Goal: Check status: Check status

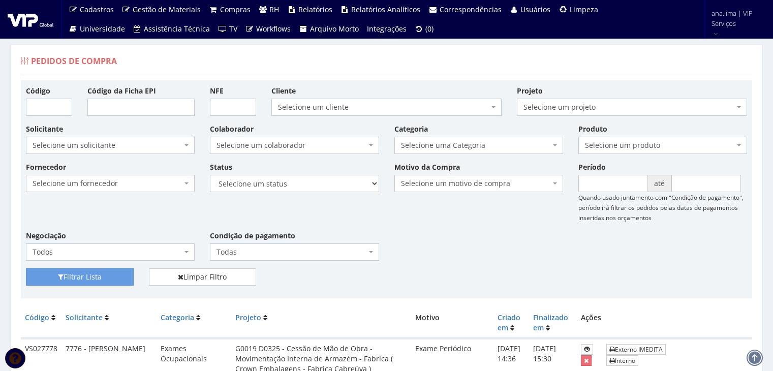
select select "1"
click at [210, 175] on select "Selecione um status Cancelado Aguardando Aprovação Diretoria Pedido Aprovado Ag…" at bounding box center [294, 183] width 169 height 17
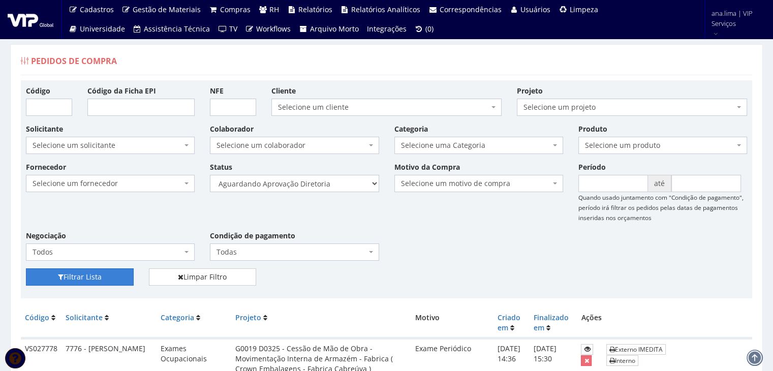
click at [90, 283] on button "Filtrar Lista" at bounding box center [80, 276] width 108 height 17
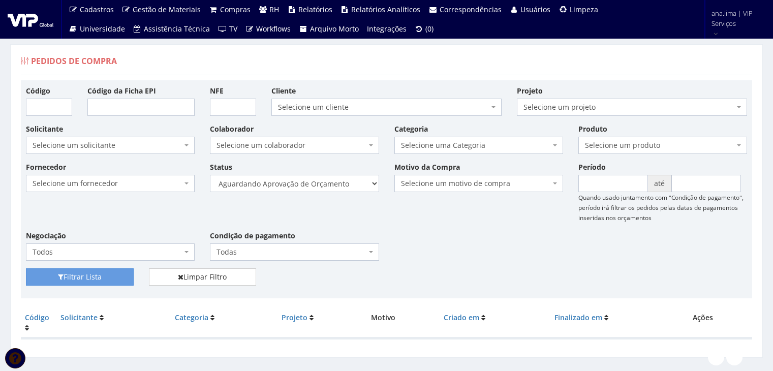
select select "4"
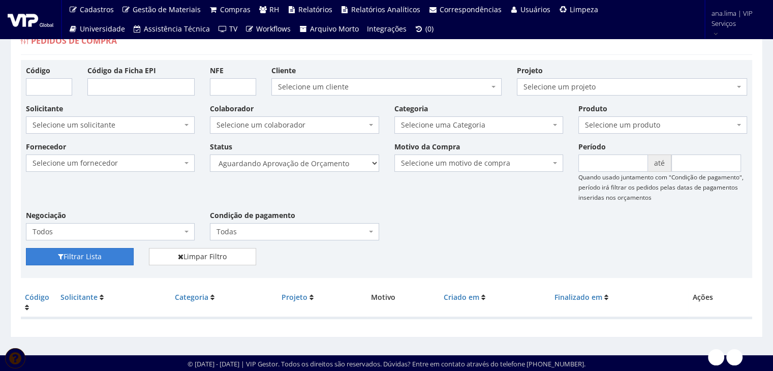
click at [113, 256] on button "Filtrar Lista" at bounding box center [80, 256] width 108 height 17
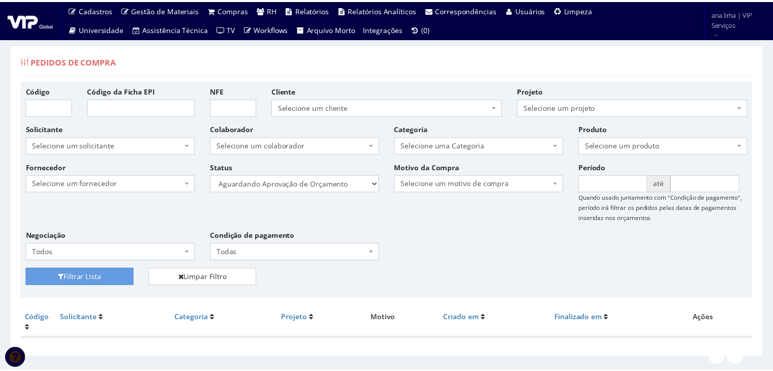
scroll to position [20, 0]
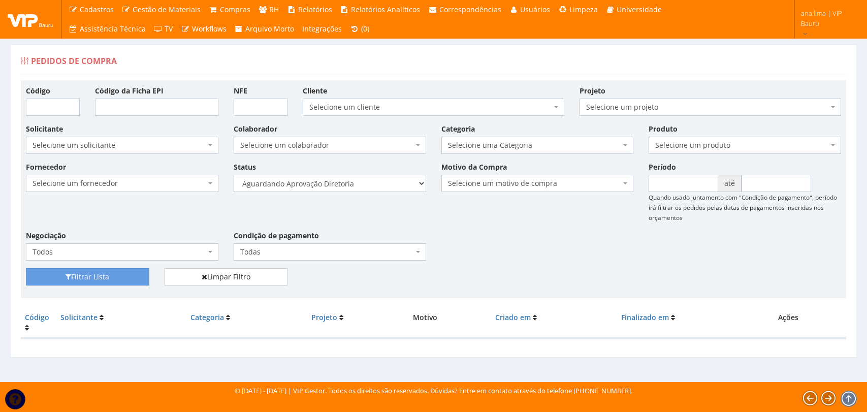
select select "1"
select select "4"
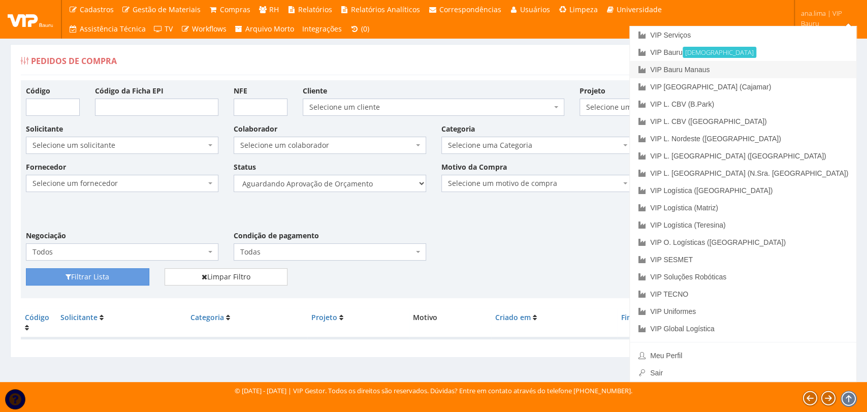
click at [777, 66] on link "VIP Bauru Manaus" at bounding box center [743, 69] width 227 height 17
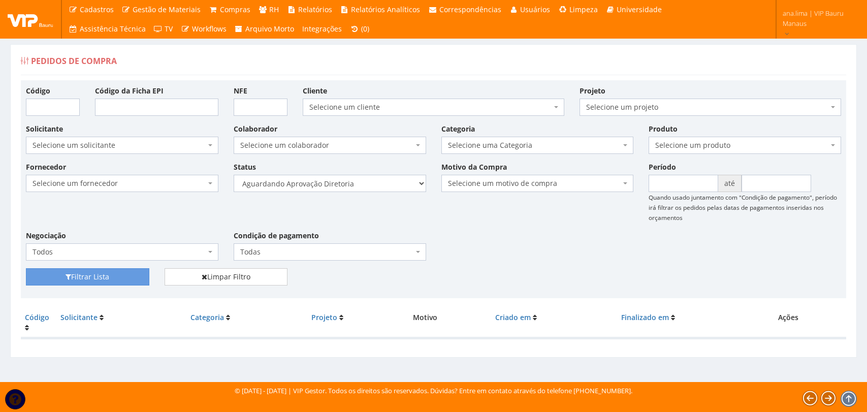
select select "1"
select select "4"
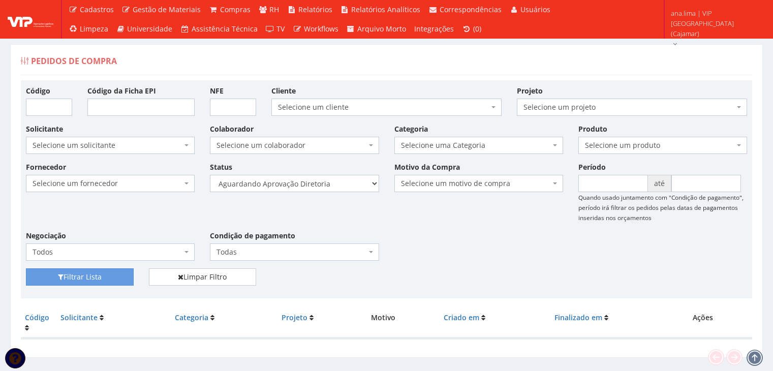
select select "1"
select select "4"
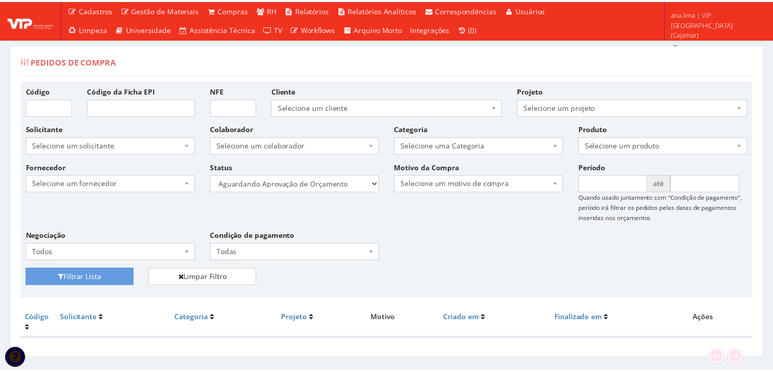
scroll to position [20, 0]
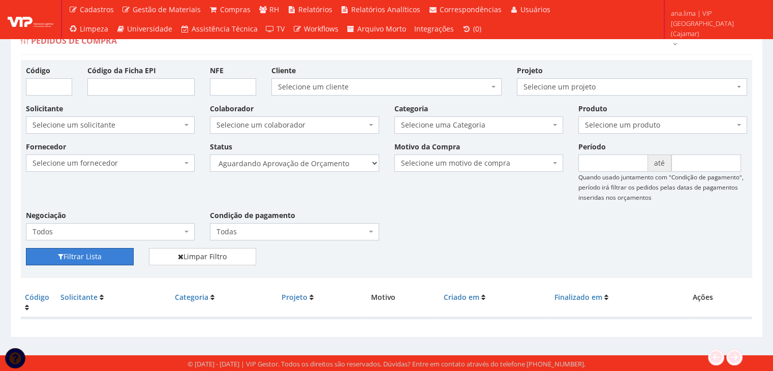
click at [117, 255] on button "Filtrar Lista" at bounding box center [80, 256] width 108 height 17
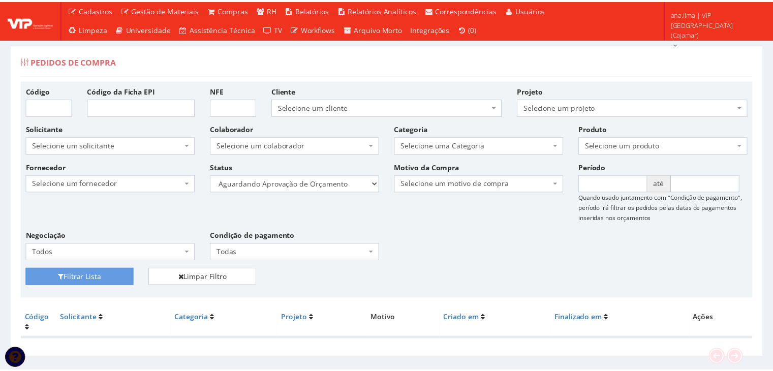
scroll to position [20, 0]
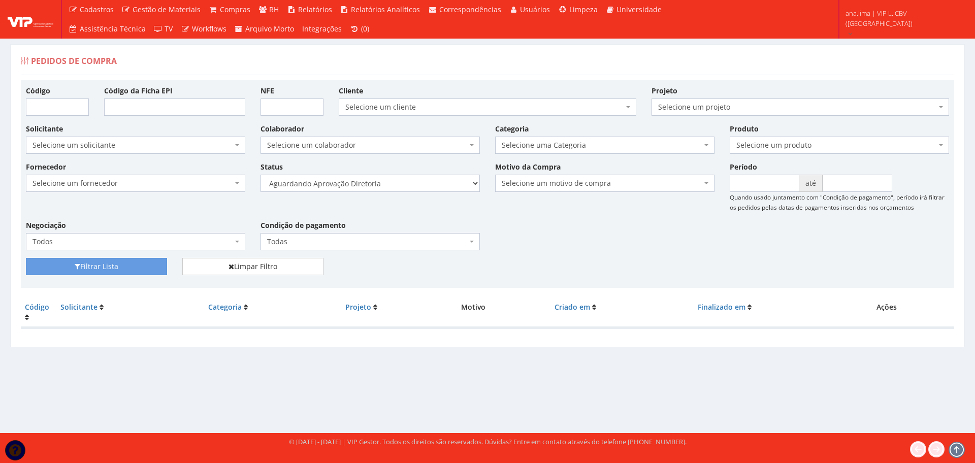
select select "1"
select select "4"
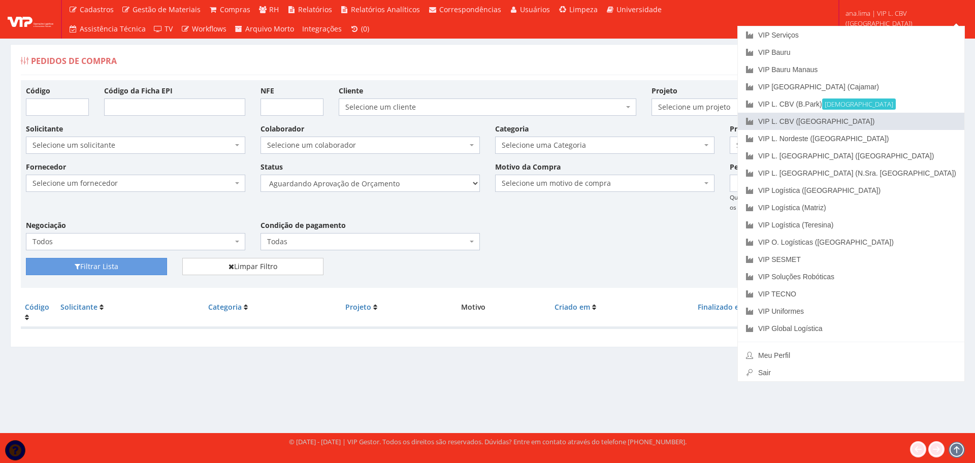
drag, startPoint x: 901, startPoint y: 120, endPoint x: 728, endPoint y: 165, distance: 178.5
click at [900, 121] on link "VIP L. CBV ([GEOGRAPHIC_DATA])" at bounding box center [851, 121] width 227 height 17
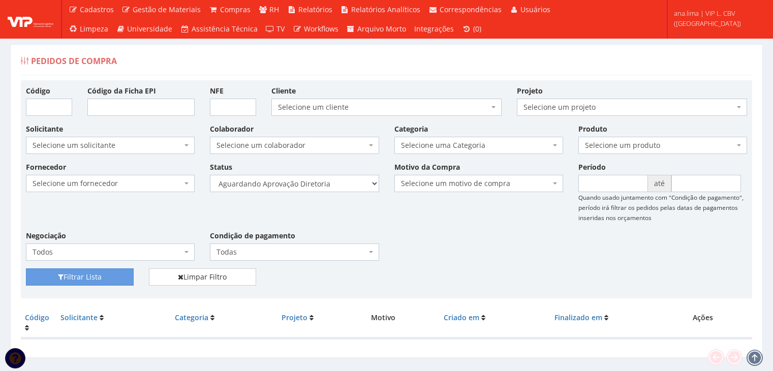
select select "1"
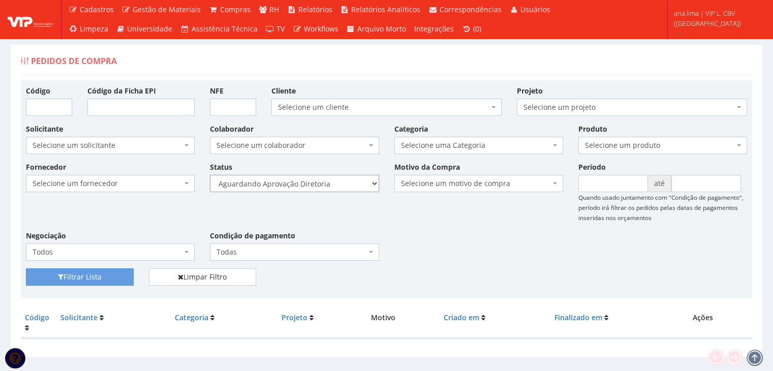
click at [302, 189] on select "Selecione um status Cancelado Aguardando Aprovação Diretoria Pedido Aprovado Ag…" at bounding box center [294, 183] width 169 height 17
click at [210, 175] on select "Selecione um status Cancelado Aguardando Aprovação Diretoria Pedido Aprovado Ag…" at bounding box center [294, 183] width 169 height 17
drag, startPoint x: 104, startPoint y: 277, endPoint x: 251, endPoint y: 259, distance: 148.0
click at [105, 277] on button "Filtrar Lista" at bounding box center [80, 276] width 108 height 17
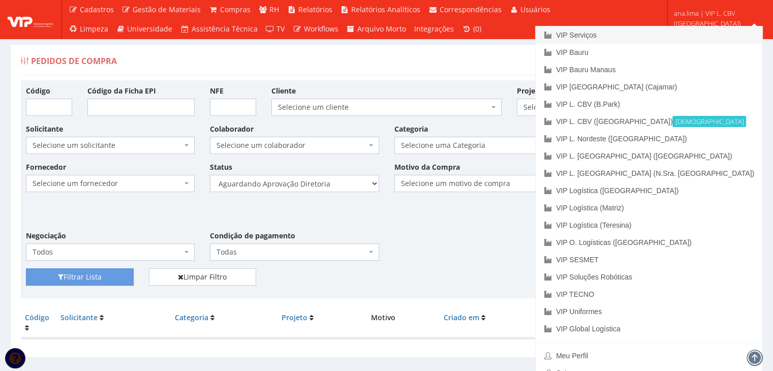
click at [695, 31] on link "VIP Serviços" at bounding box center [648, 34] width 227 height 17
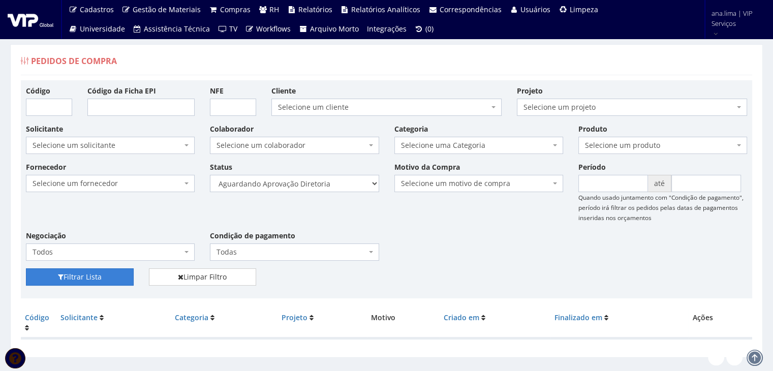
click at [114, 269] on button "Filtrar Lista" at bounding box center [80, 276] width 108 height 17
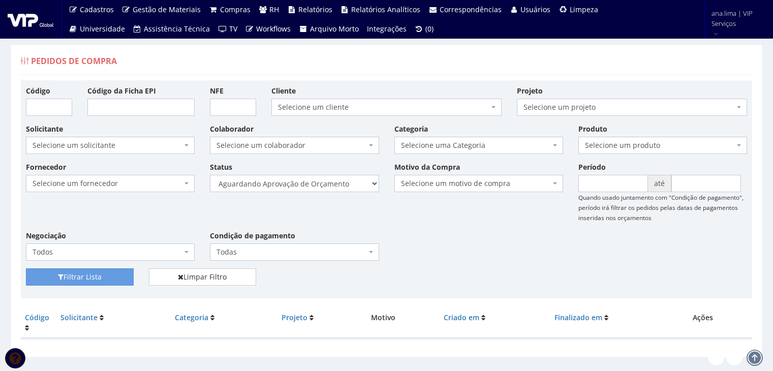
select select "4"
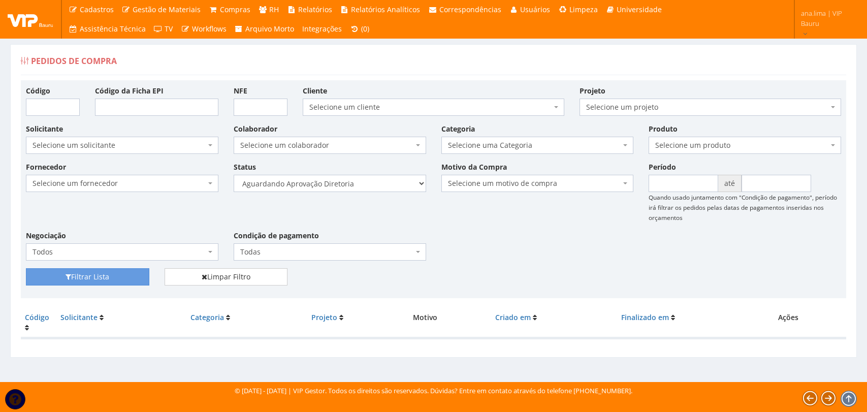
select select "1"
select select "4"
drag, startPoint x: 109, startPoint y: 276, endPoint x: 238, endPoint y: 228, distance: 137.3
click at [110, 276] on button "Filtrar Lista" at bounding box center [87, 276] width 123 height 17
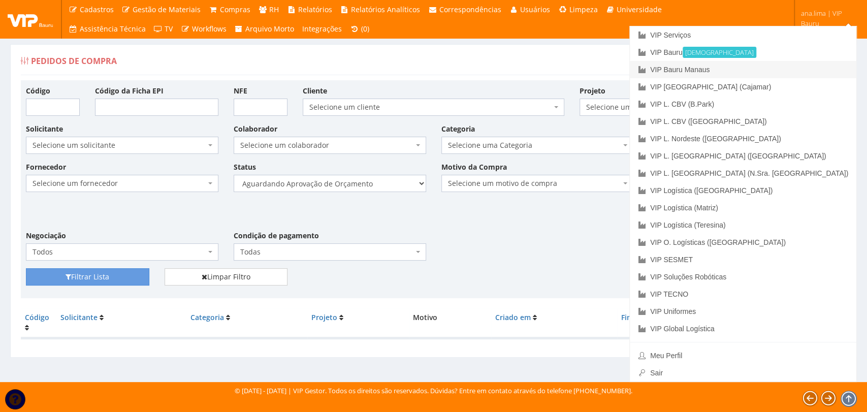
click at [787, 70] on link "VIP Bauru Manaus" at bounding box center [743, 69] width 227 height 17
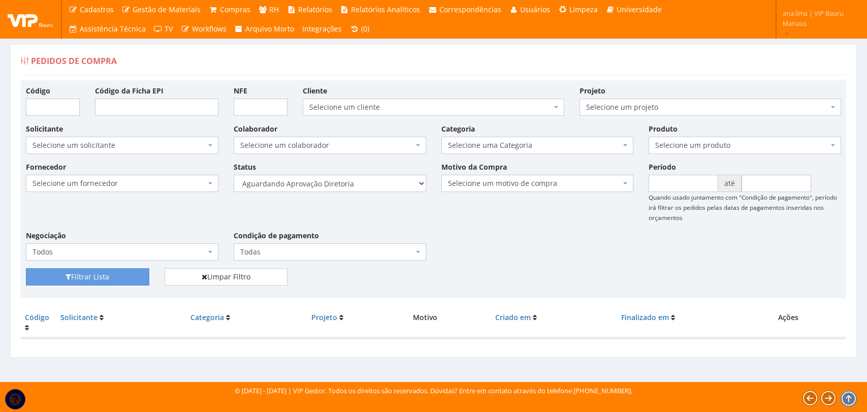
select select "1"
click at [345, 184] on select "Selecione um status Cancelado Aguardando Aprovação Diretoria Pedido Aprovado Ag…" at bounding box center [330, 183] width 193 height 17
select select "4"
click at [234, 175] on select "Selecione um status Cancelado Aguardando Aprovação Diretoria Pedido Aprovado Ag…" at bounding box center [330, 183] width 193 height 17
click at [112, 272] on button "Filtrar Lista" at bounding box center [87, 276] width 123 height 17
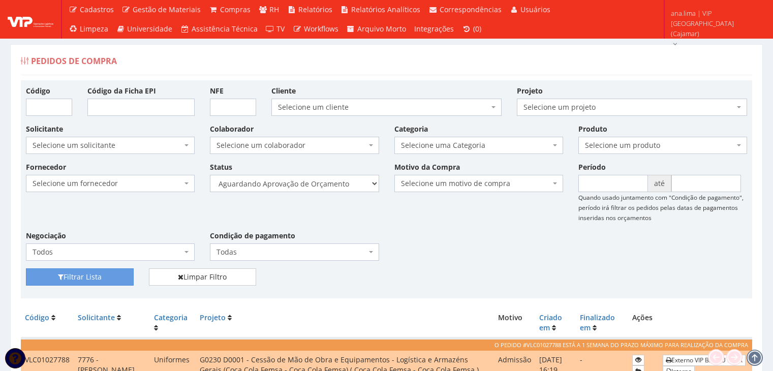
scroll to position [203, 0]
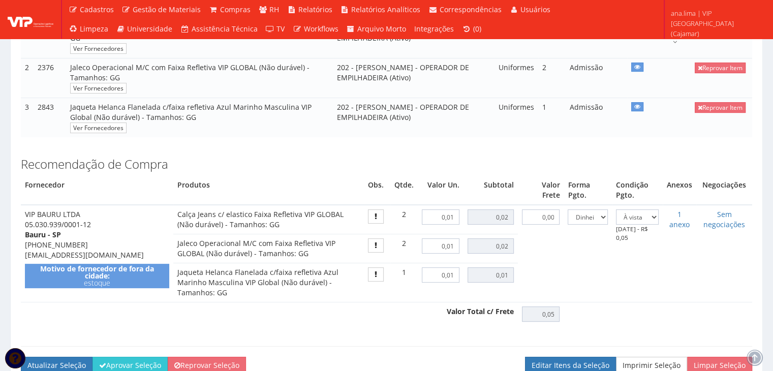
scroll to position [457, 0]
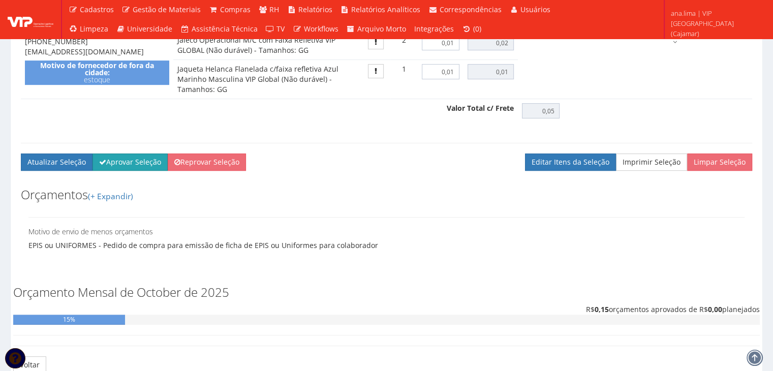
click at [132, 171] on button "Aprovar Seleção" at bounding box center [129, 161] width 75 height 17
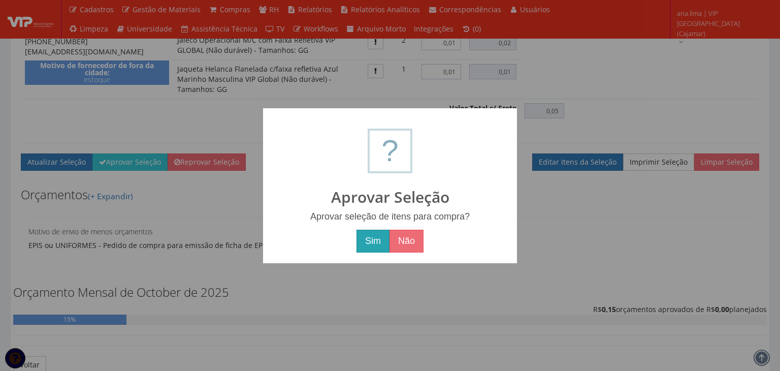
click at [378, 248] on button "Sim" at bounding box center [373, 241] width 33 height 23
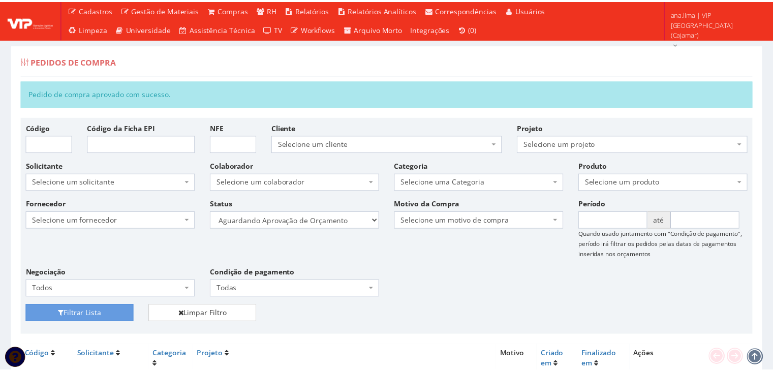
scroll to position [180, 0]
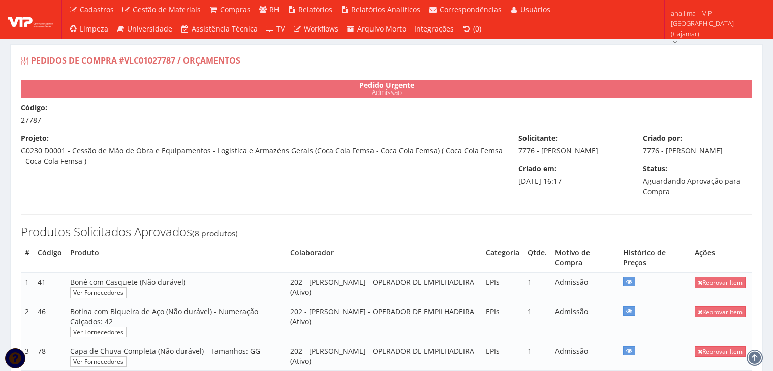
scroll to position [711, 0]
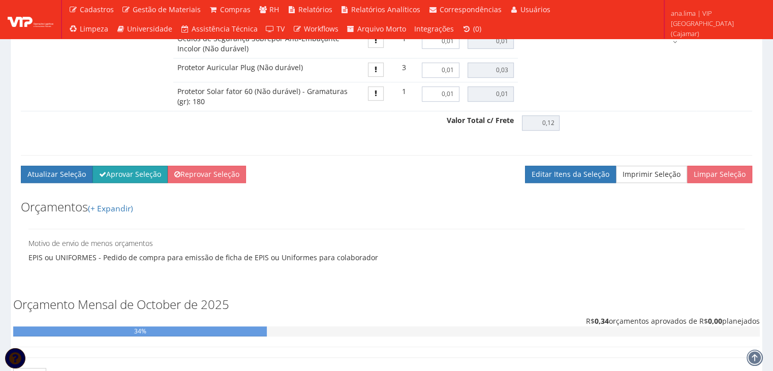
click at [132, 183] on button "Aprovar Seleção" at bounding box center [129, 174] width 75 height 17
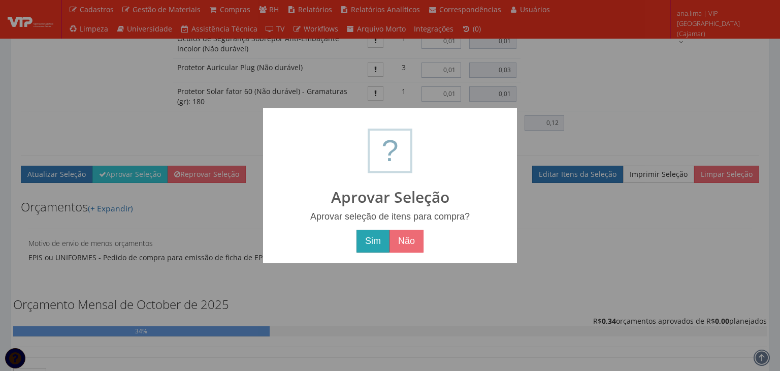
click at [367, 243] on button "Sim" at bounding box center [373, 241] width 33 height 23
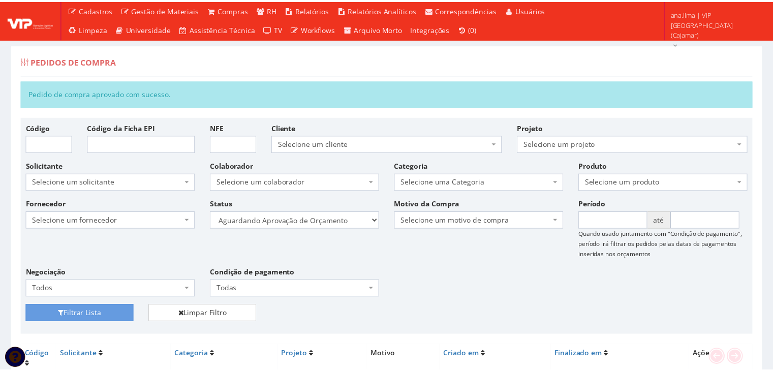
scroll to position [57, 0]
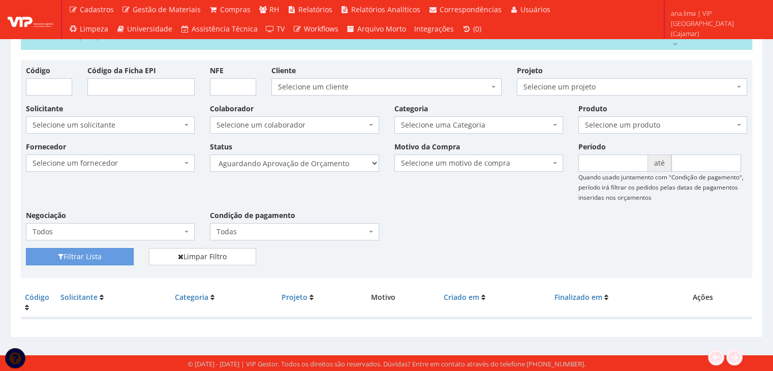
select select "1"
click at [210, 154] on select "Selecione um status Cancelado Aguardando Aprovação Diretoria Pedido Aprovado Ag…" at bounding box center [294, 162] width 169 height 17
click at [117, 255] on button "Filtrar Lista" at bounding box center [80, 256] width 108 height 17
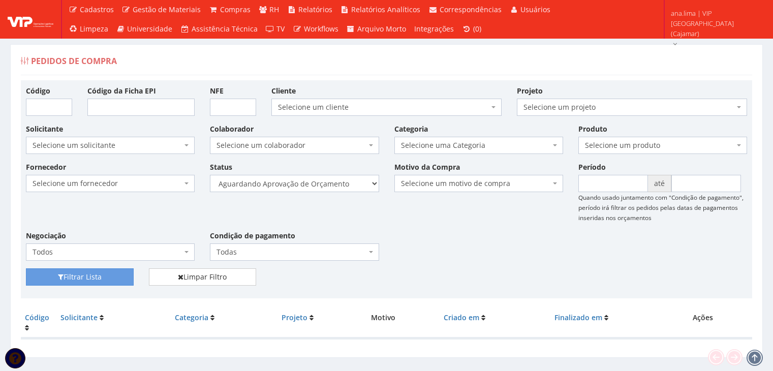
select select "4"
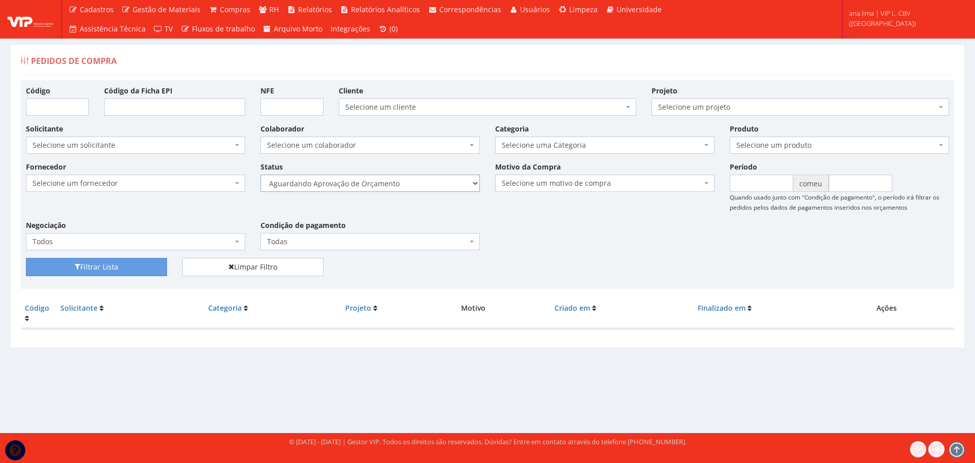
click at [387, 184] on select "Selecione um status Cancelado Aguardando Aprovação Diretoria Pedido Aprovado Ag…" at bounding box center [370, 183] width 219 height 17
select select "1"
click at [261, 175] on select "Selecione um status Cancelado Aguardando Aprovação Diretoria Pedido Aprovado Ag…" at bounding box center [370, 183] width 219 height 17
click at [141, 258] on button "Filtrar Lista" at bounding box center [96, 267] width 141 height 18
select select "4"
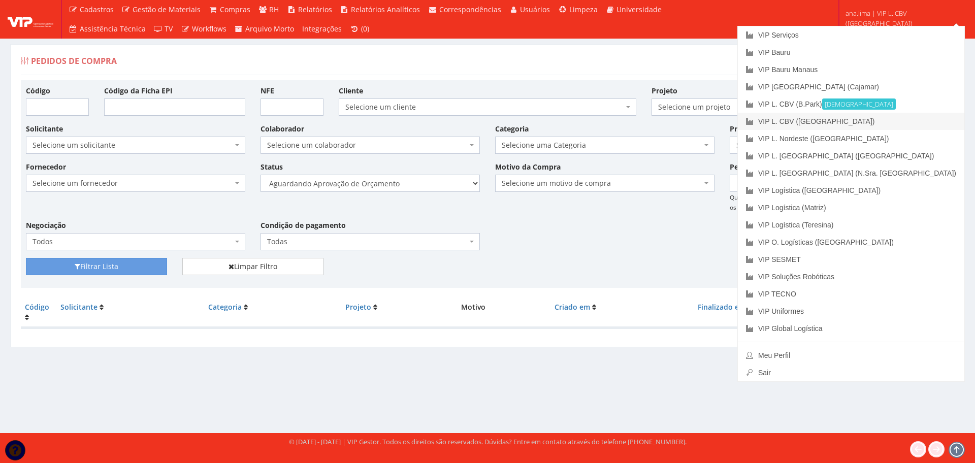
click at [917, 119] on link "VIP L. CBV ([GEOGRAPHIC_DATA])" at bounding box center [851, 121] width 227 height 17
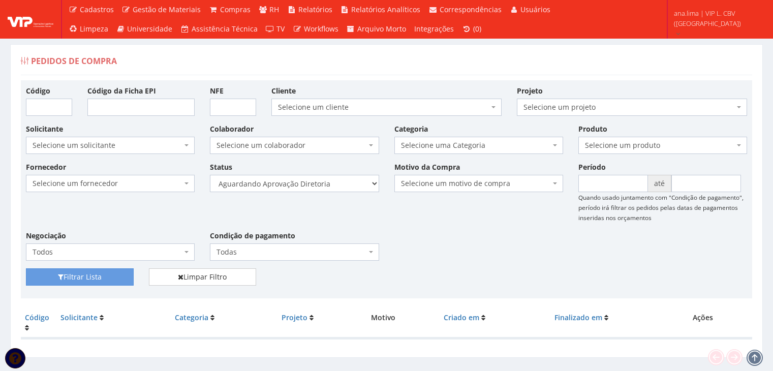
select select "1"
select select "4"
select select "1"
select select "4"
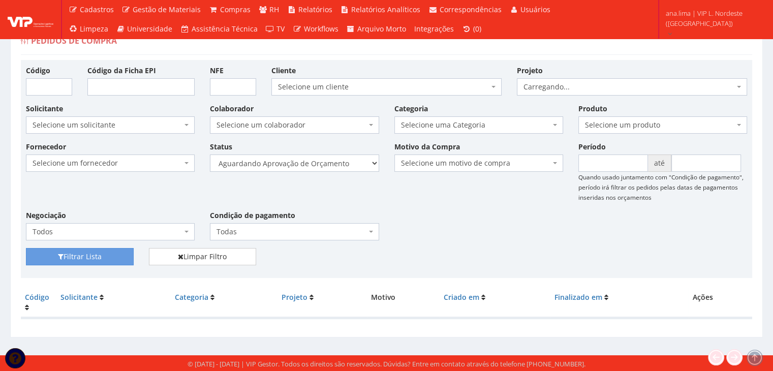
scroll to position [20, 0]
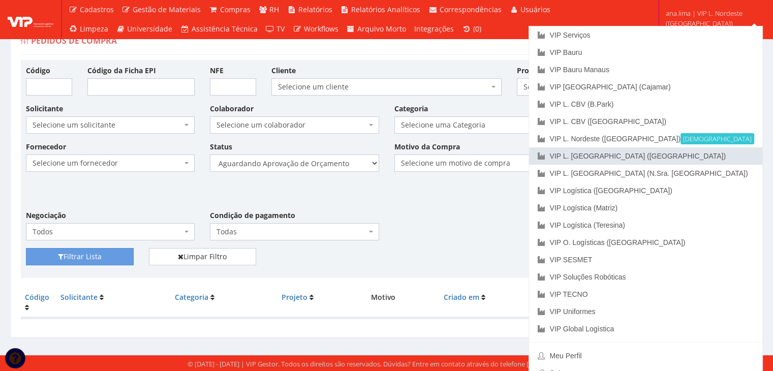
drag, startPoint x: 725, startPoint y: 157, endPoint x: 516, endPoint y: 178, distance: 210.4
click at [725, 157] on link "VIP L. [GEOGRAPHIC_DATA] ([GEOGRAPHIC_DATA])" at bounding box center [645, 155] width 233 height 17
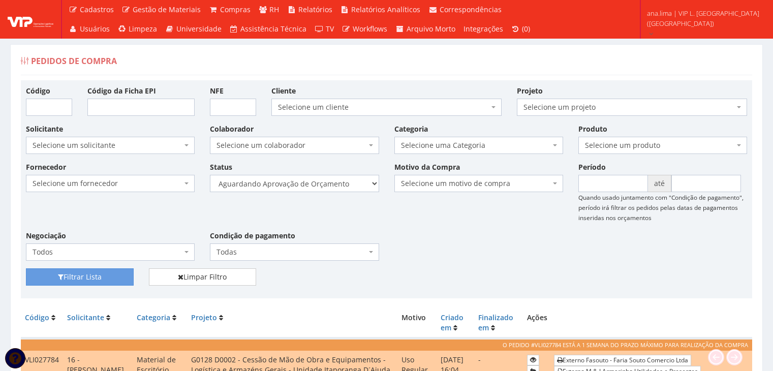
scroll to position [145, 0]
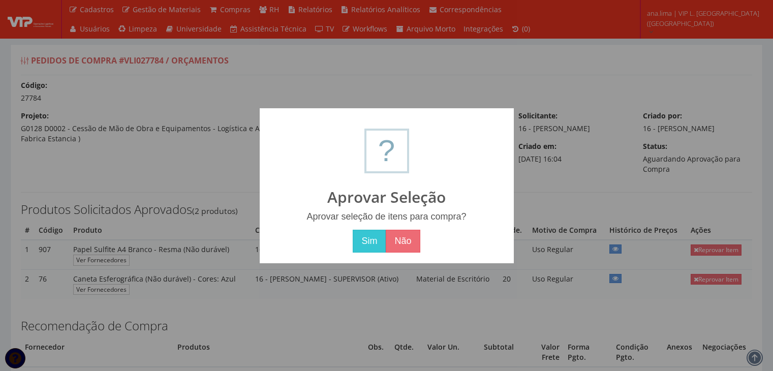
scroll to position [305, 0]
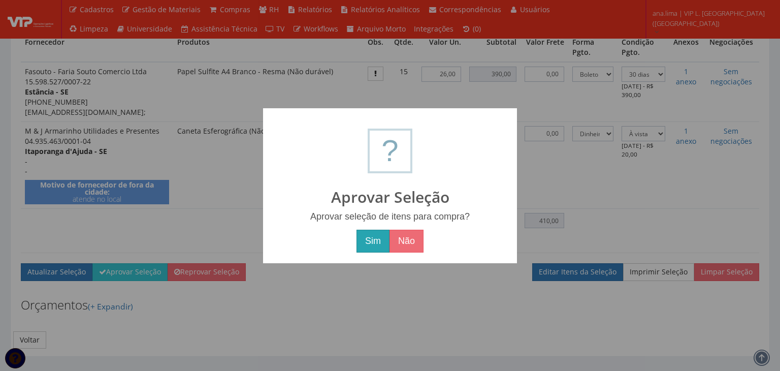
click at [369, 241] on button "Sim" at bounding box center [373, 241] width 33 height 23
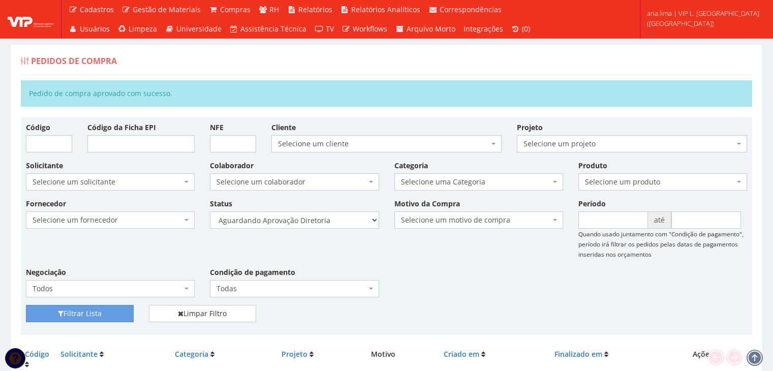
select select "1"
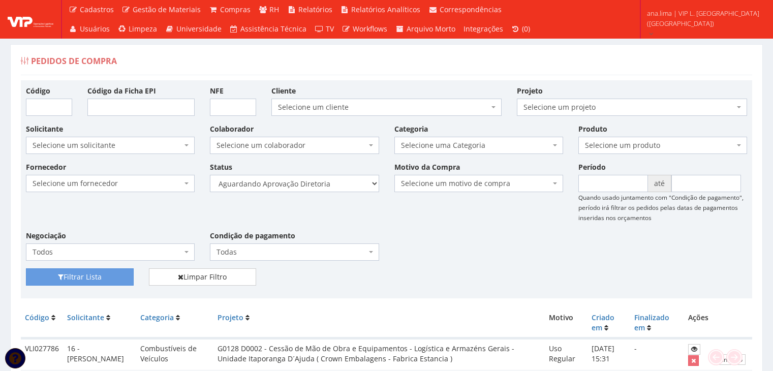
scroll to position [123, 0]
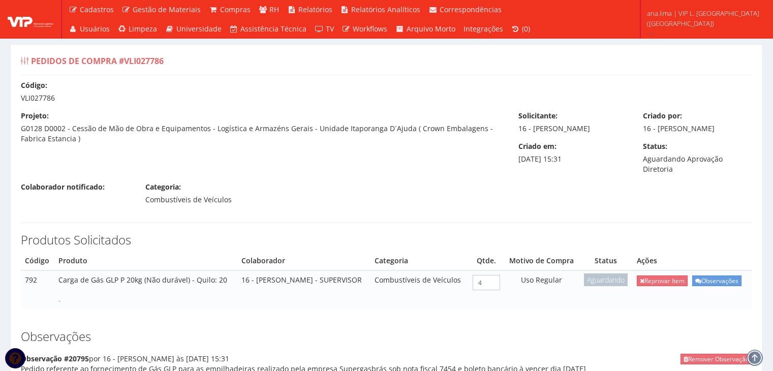
scroll to position [230, 0]
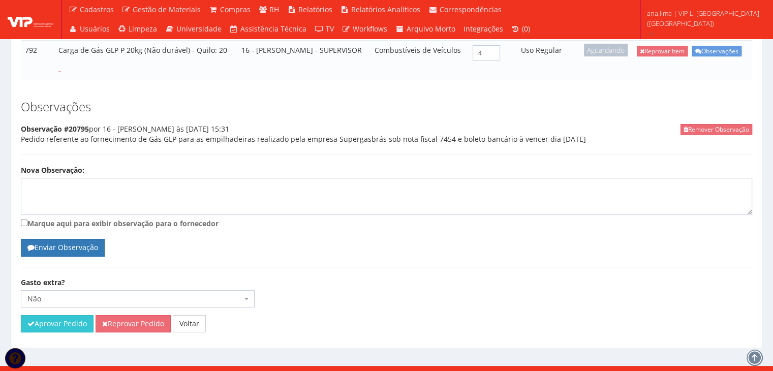
click at [76, 315] on button "Aprovar Pedido" at bounding box center [57, 323] width 73 height 17
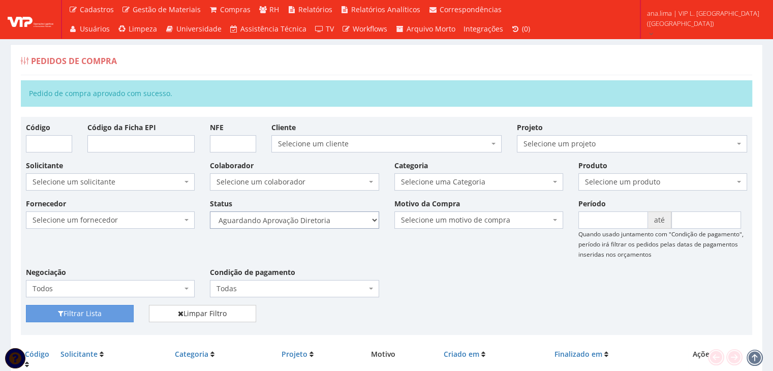
click at [324, 219] on select "Selecione um status Cancelado Aguardando Aprovação Diretoria Pedido Aprovado Ag…" at bounding box center [294, 219] width 169 height 17
click at [210, 211] on select "Selecione um status Cancelado Aguardando Aprovação Diretoria Pedido Aprovado Ag…" at bounding box center [294, 219] width 169 height 17
click at [106, 313] on button "Filtrar Lista" at bounding box center [80, 313] width 108 height 17
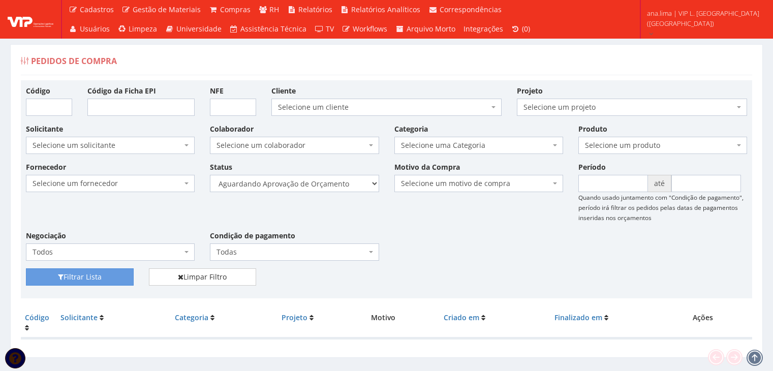
select select "4"
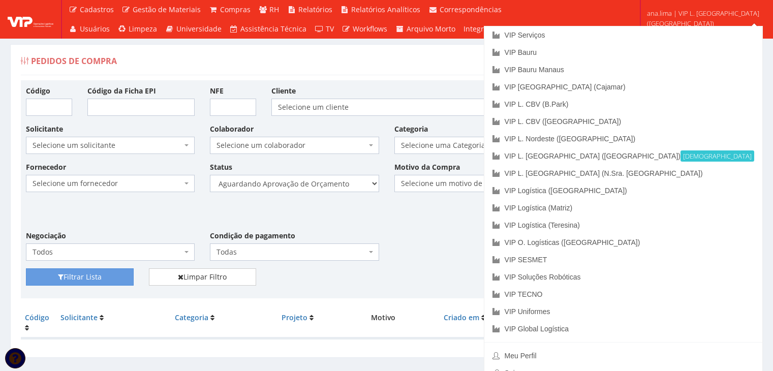
scroll to position [20, 0]
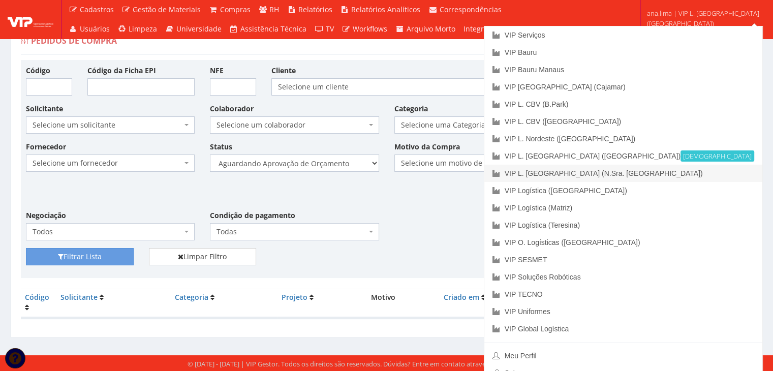
click at [687, 172] on link "VIP L. [GEOGRAPHIC_DATA] (N.Sra. [GEOGRAPHIC_DATA])" at bounding box center [623, 173] width 278 height 17
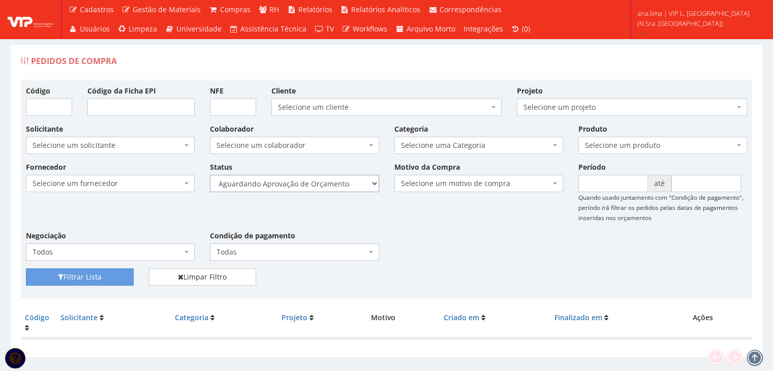
click at [317, 182] on select "Selecione um status Cancelado Aguardando Aprovação Diretoria Pedido Aprovado Ag…" at bounding box center [294, 183] width 169 height 17
select select "1"
click at [210, 175] on select "Selecione um status Cancelado Aguardando Aprovação Diretoria Pedido Aprovado Ag…" at bounding box center [294, 183] width 169 height 17
click at [98, 275] on button "Filtrar Lista" at bounding box center [80, 276] width 108 height 17
